Goal: Task Accomplishment & Management: Use online tool/utility

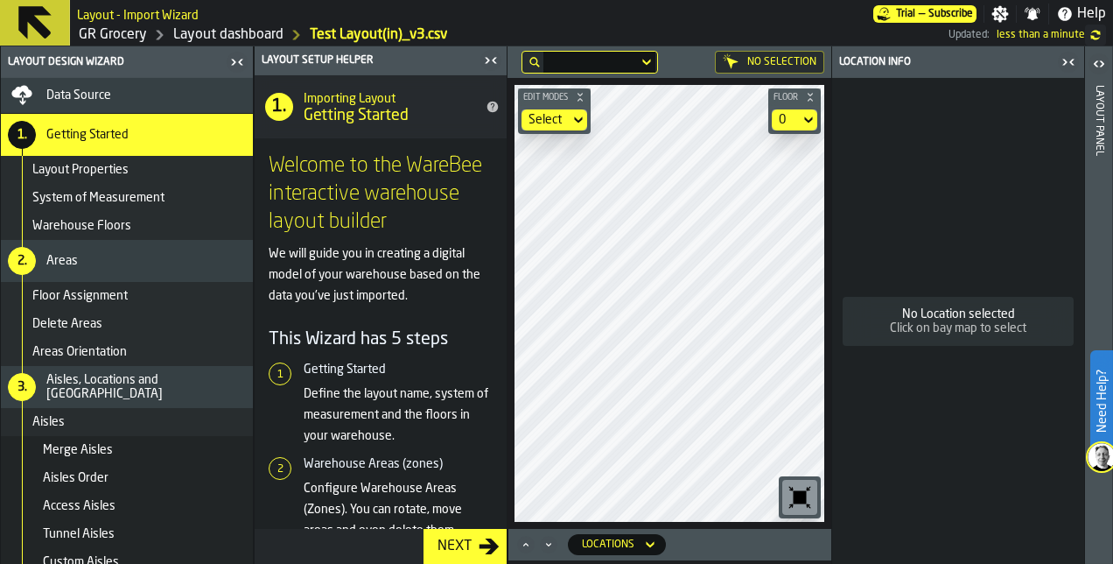
click at [41, 21] on icon at bounding box center [35, 23] width 42 height 42
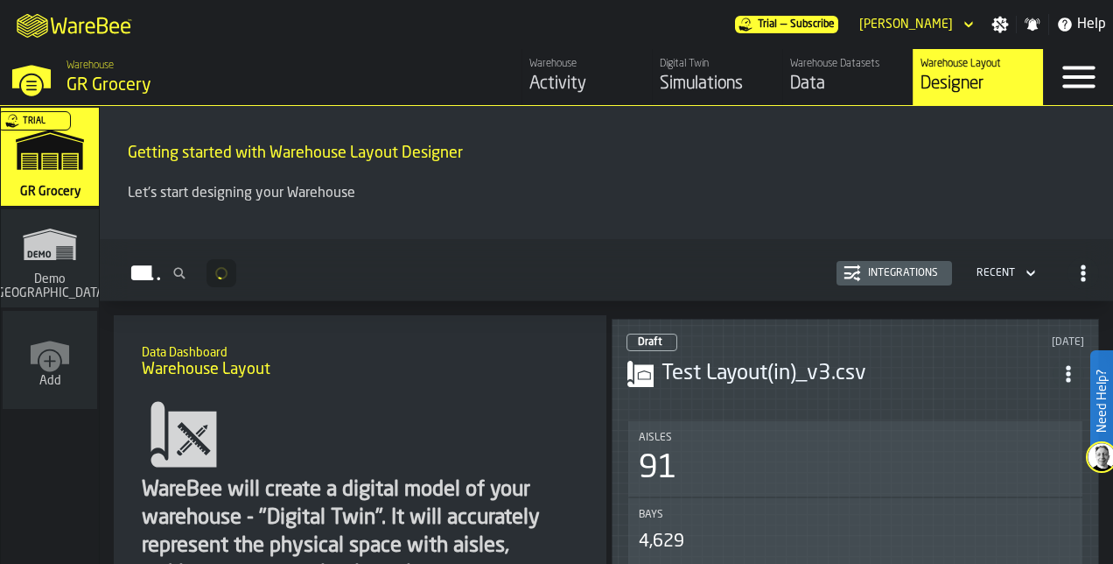
click at [765, 358] on div "Test Layout(in)_v3.csv" at bounding box center [856, 374] width 458 height 32
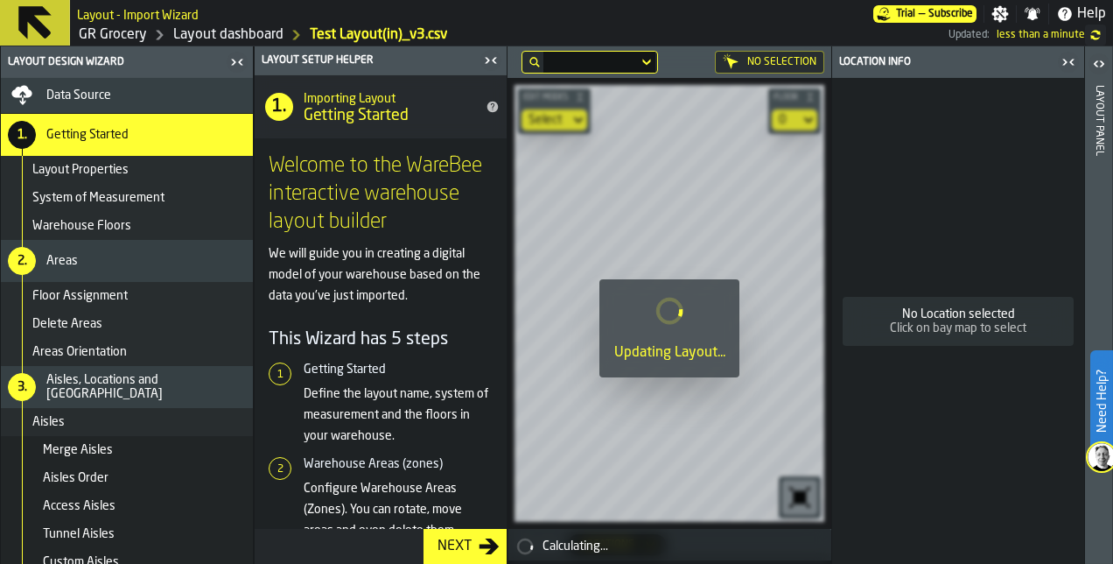
click at [882, 329] on div "Click on bay map to select" at bounding box center [959, 328] width 210 height 14
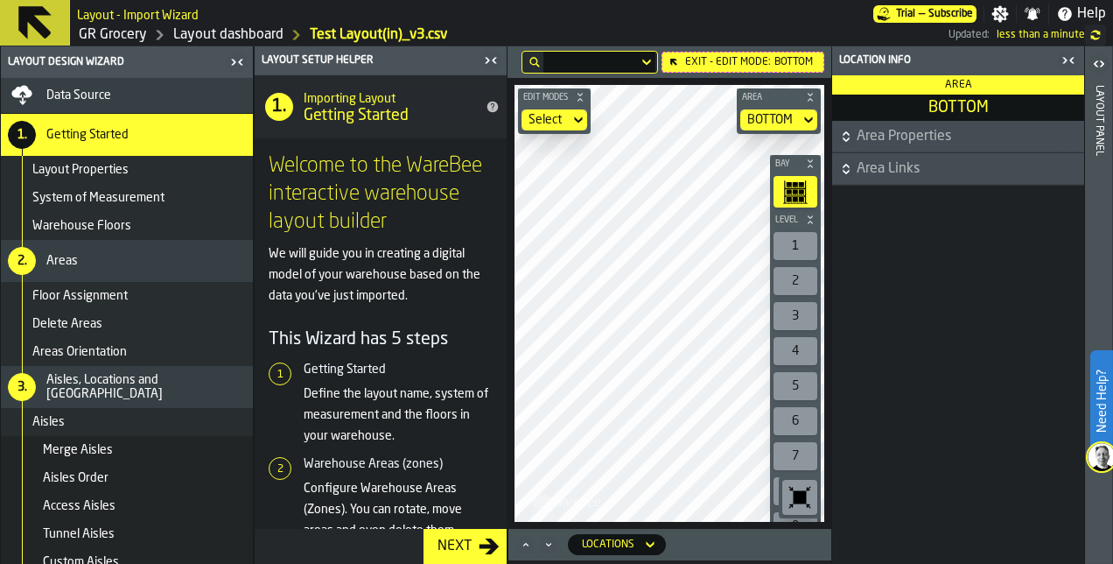
drag, startPoint x: 831, startPoint y: 323, endPoint x: 1007, endPoint y: 411, distance: 196.5
click at [1007, 411] on div "Area Properties Area Links" at bounding box center [958, 342] width 252 height 443
click at [1063, 64] on icon "button-toggle-Close me" at bounding box center [1068, 60] width 21 height 21
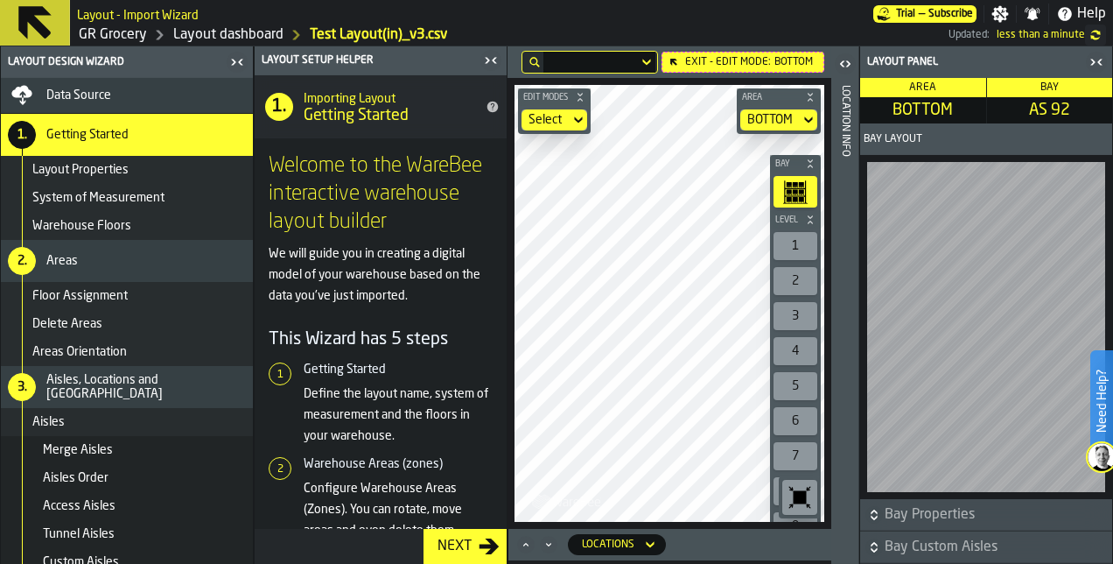
click at [1101, 65] on icon "button-toggle-Close me" at bounding box center [1096, 62] width 21 height 21
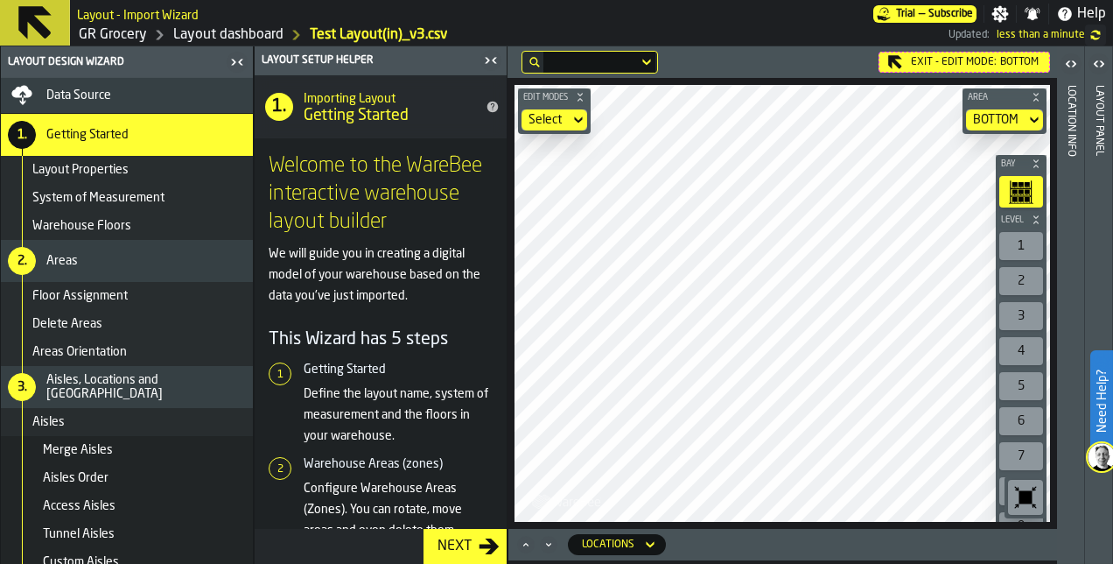
click at [372, 396] on main "Layout Design Wizard Data Source 1. Getting Started Layout Properties System of…" at bounding box center [556, 304] width 1113 height 517
click at [1001, 563] on html "Need Help? Layout - Import Wizard Trial — Subscribe Settings Notifications Help…" at bounding box center [556, 282] width 1113 height 564
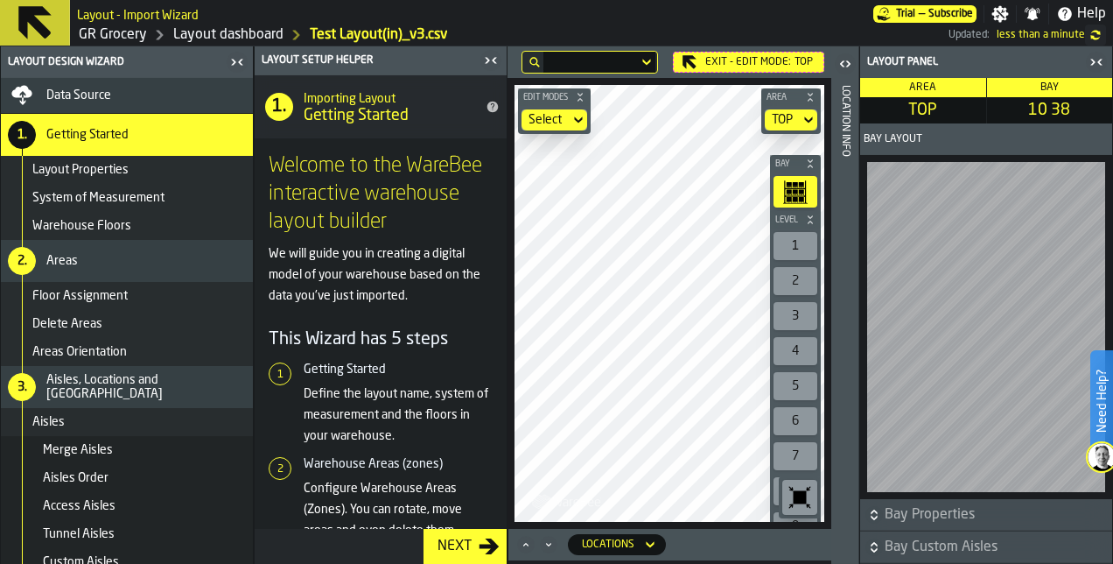
click at [1097, 63] on icon "button-toggle-Close me" at bounding box center [1096, 62] width 21 height 21
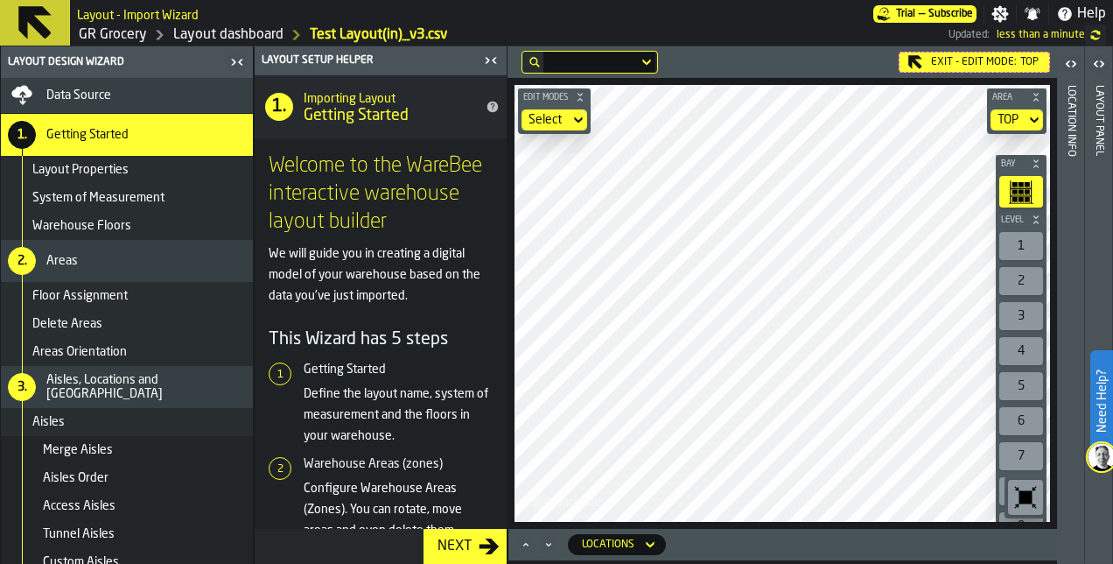
click at [816, 544] on div "Exit - Edit Mode: TOP Edit Modes Select Area TOP Bay Level 1 2 3 4 5 6 7 8 9 10…" at bounding box center [783, 304] width 550 height 517
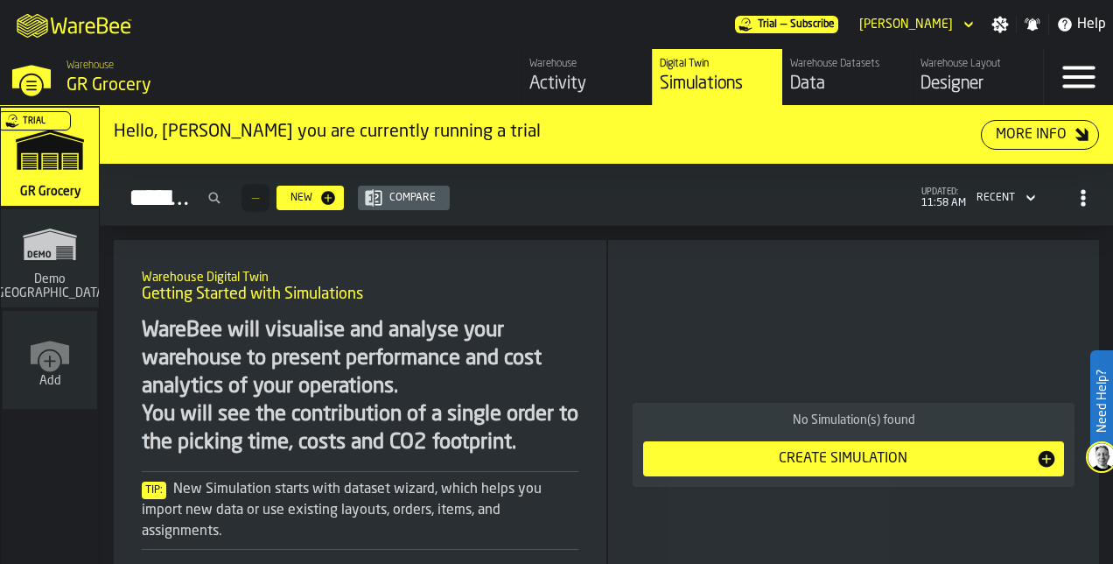
click at [945, 74] on div "Designer" at bounding box center [979, 84] width 116 height 25
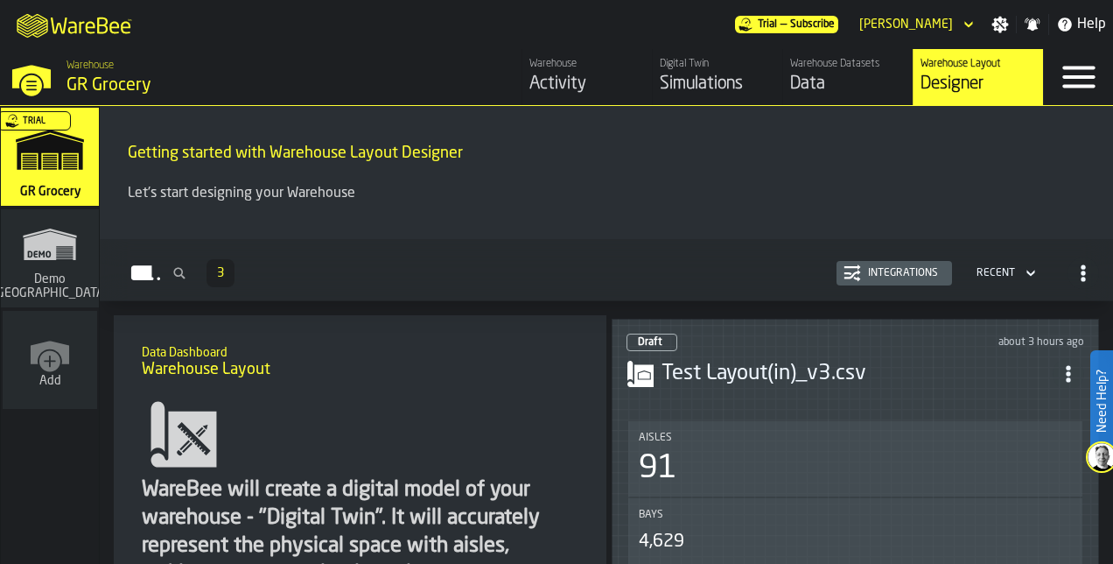
click at [868, 360] on h3 "Test Layout(in)_v3.csv" at bounding box center [857, 374] width 391 height 28
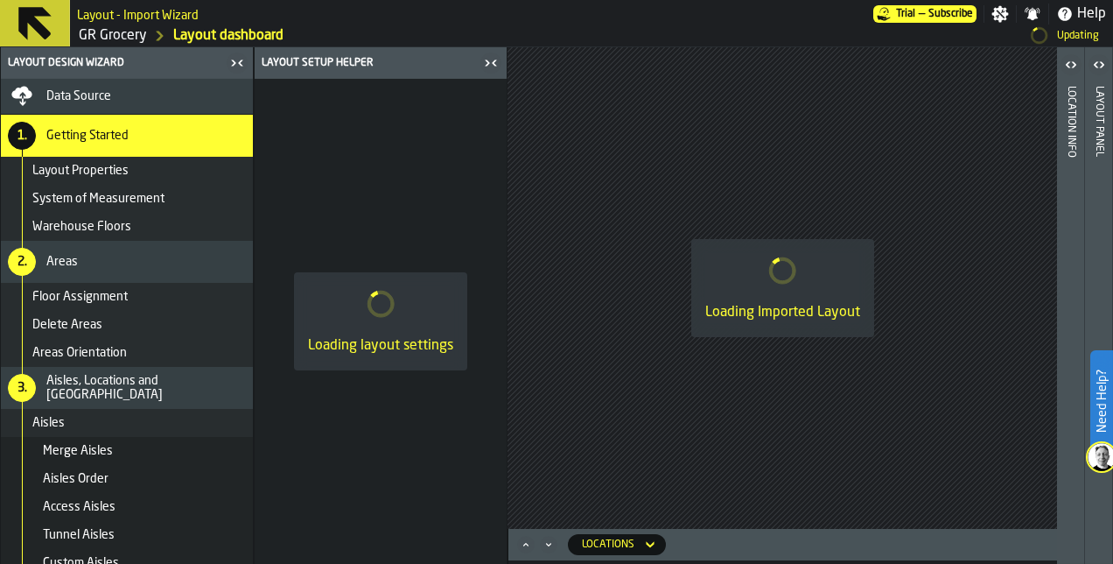
click at [486, 64] on icon "button-toggle-Close me" at bounding box center [487, 63] width 4 height 6
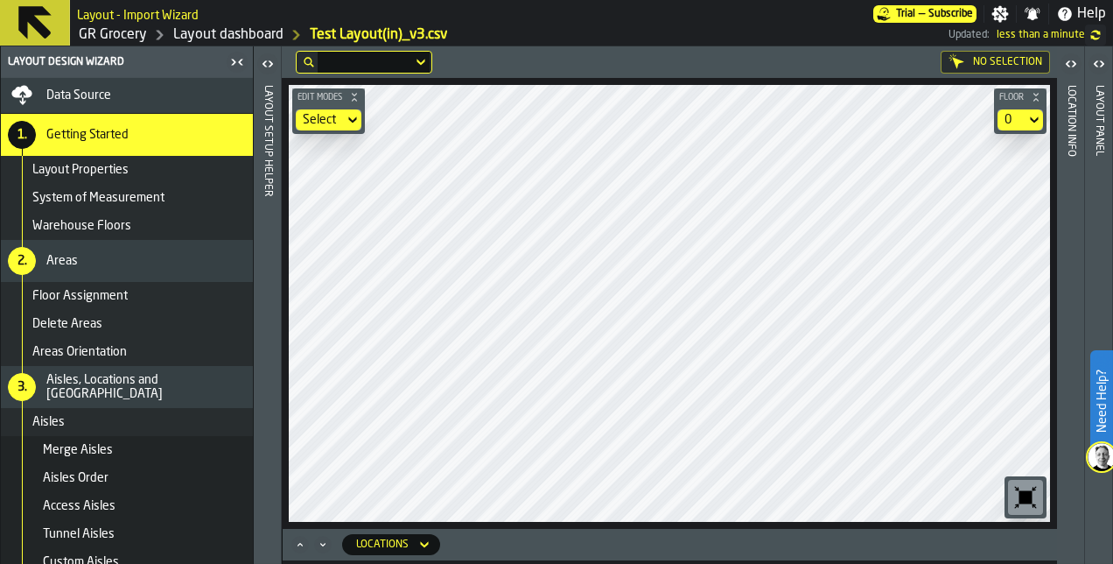
click at [1113, 80] on html "Need Help? Layout - Import Wizard Trial — Subscribe Settings Notifications Help…" at bounding box center [556, 282] width 1113 height 564
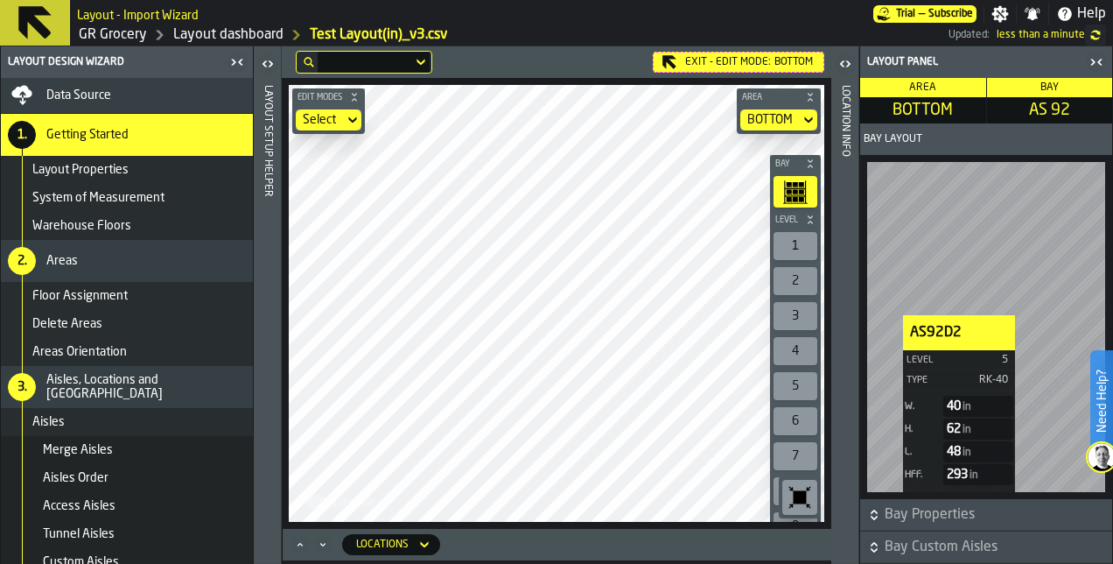
click at [888, 511] on span "Bay Properties" at bounding box center [997, 514] width 224 height 21
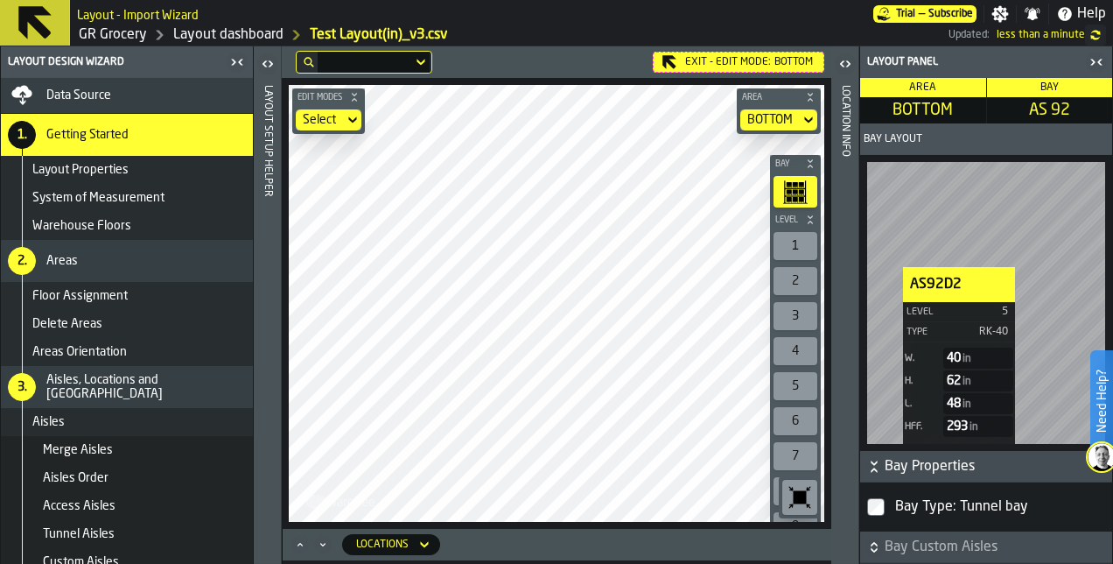
click at [887, 546] on span "Bay Custom Aisles" at bounding box center [997, 547] width 224 height 21
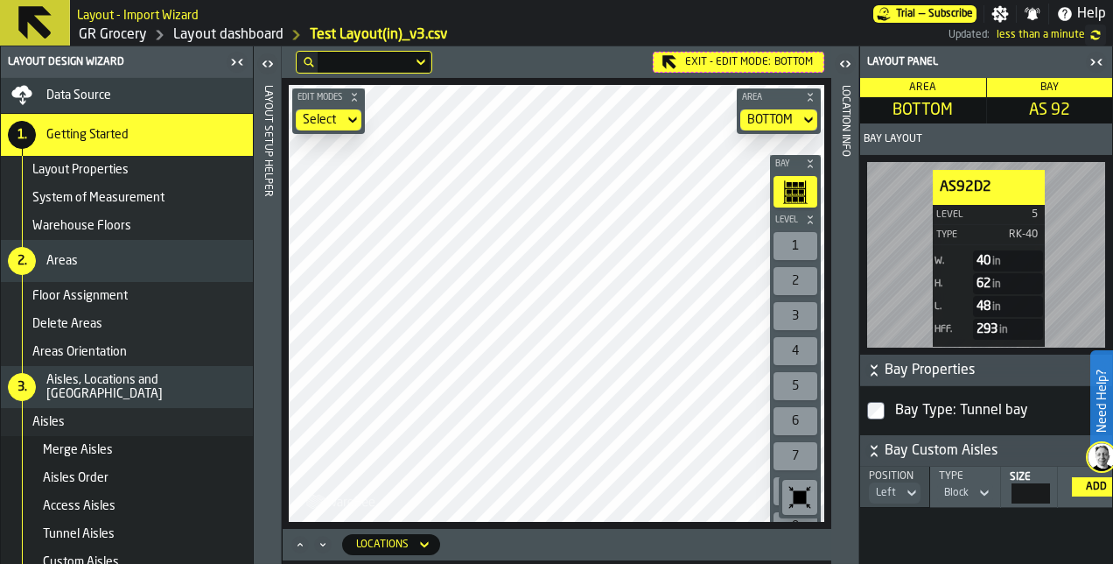
click at [1092, 67] on icon "button-toggle-Close me" at bounding box center [1096, 62] width 21 height 21
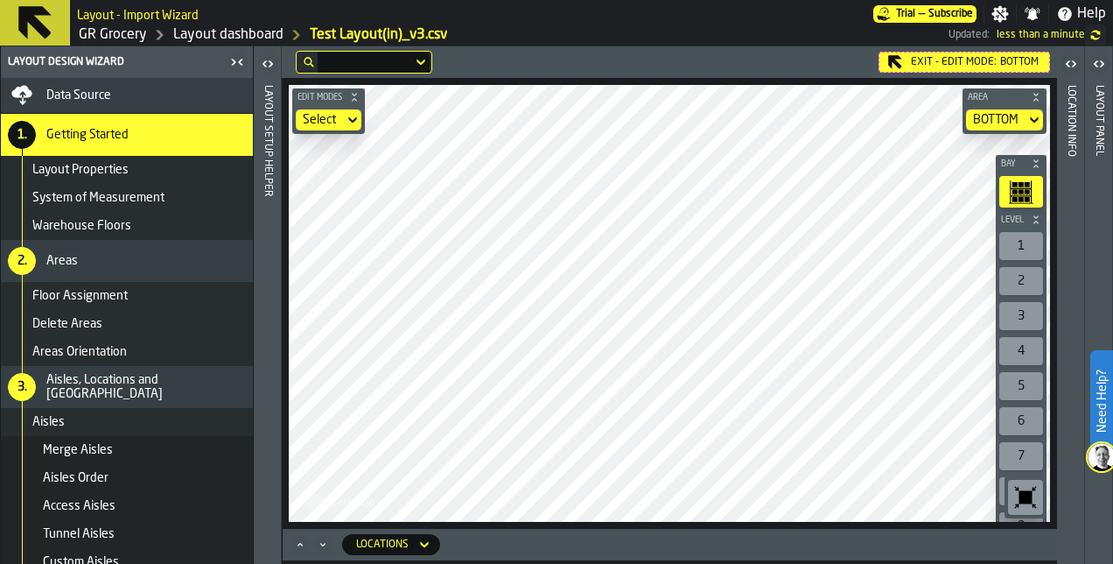
click at [226, 18] on main "Layout - Import Wizard Trial — Subscribe Settings Notifications Help GR Grocery…" at bounding box center [556, 282] width 1113 height 564
click at [152, 497] on main "Layout Design Wizard Data Source 1. Getting Started Layout Properties System of…" at bounding box center [556, 304] width 1113 height 517
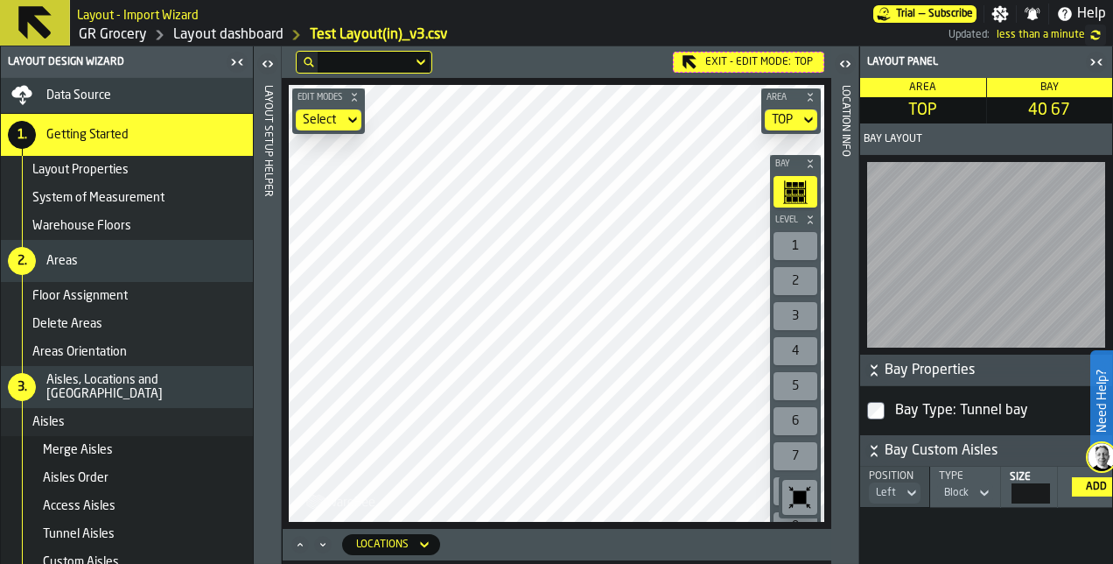
click at [1094, 68] on icon "button-toggle-Close me" at bounding box center [1096, 62] width 21 height 21
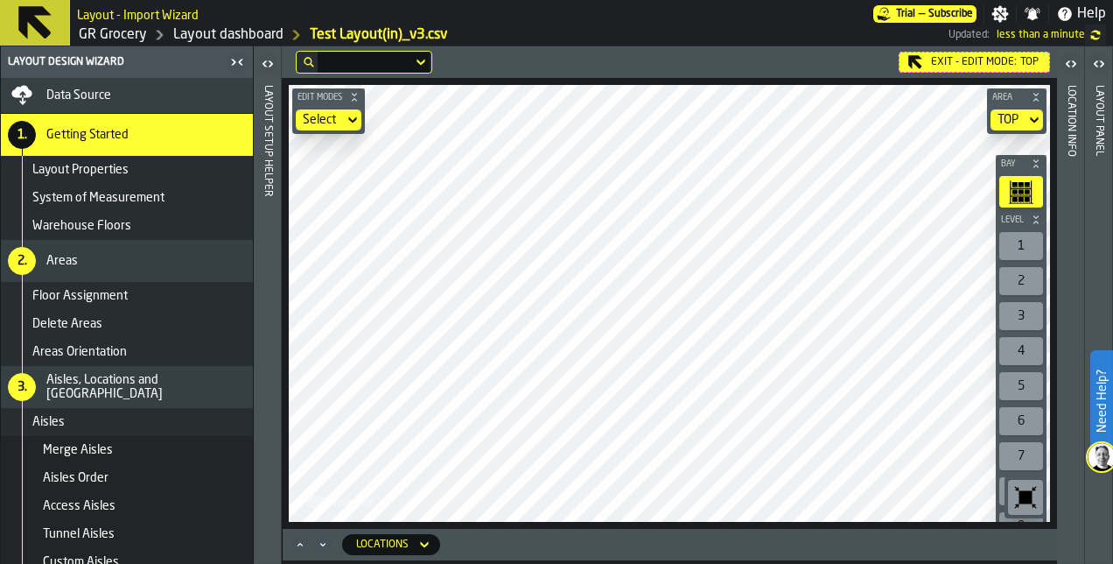
click at [739, 55] on div "Exit - Edit Mode: TOP Edit Modes Select Area TOP Bay Level 1 2 3 4 5 6 7 8 9 10…" at bounding box center [670, 287] width 776 height 482
click at [653, 541] on div "Exit - Edit Mode: BOTTOM Edit Modes Select Area BOTTOM Bay Level 1 2 3 4 5 6 7 …" at bounding box center [670, 304] width 776 height 517
